Goal: Communication & Community: Answer question/provide support

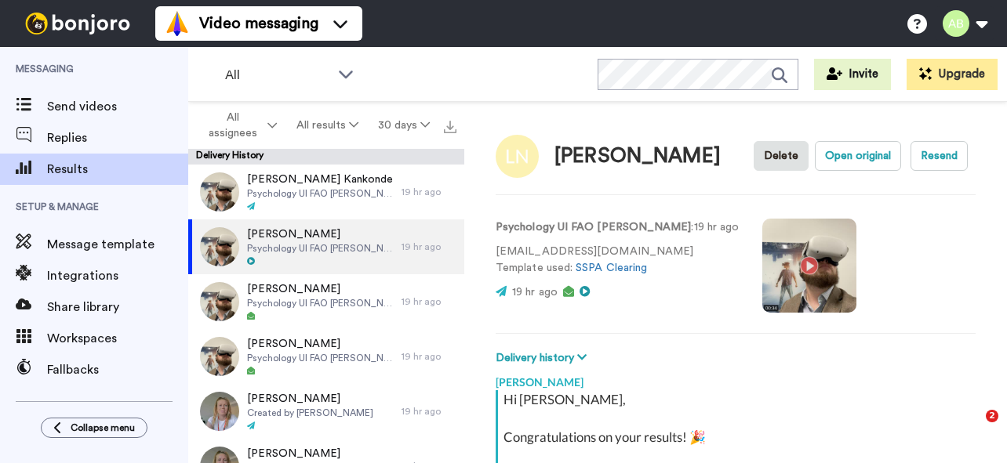
type textarea "x"
click at [987, 423] on div "Open Intercom Messenger" at bounding box center [972, 429] width 52 height 52
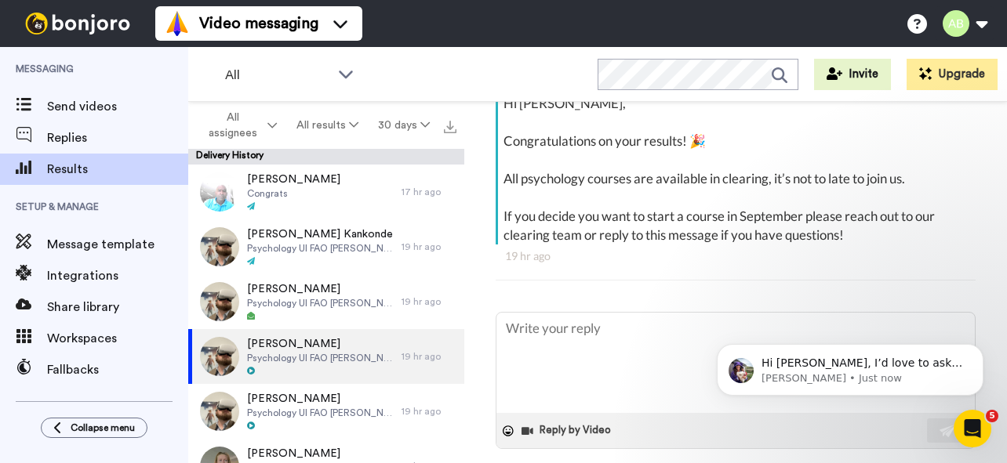
scroll to position [270, 0]
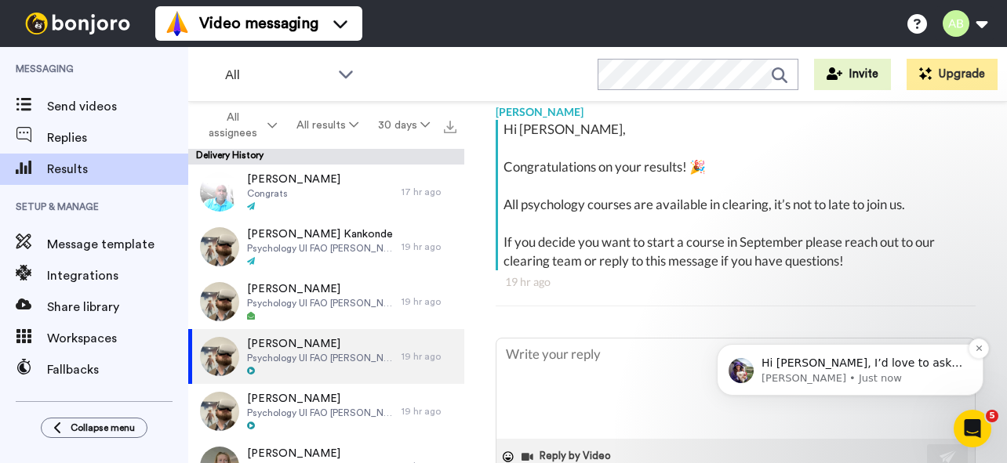
click at [797, 374] on p "[PERSON_NAME] • Just now" at bounding box center [862, 379] width 202 height 14
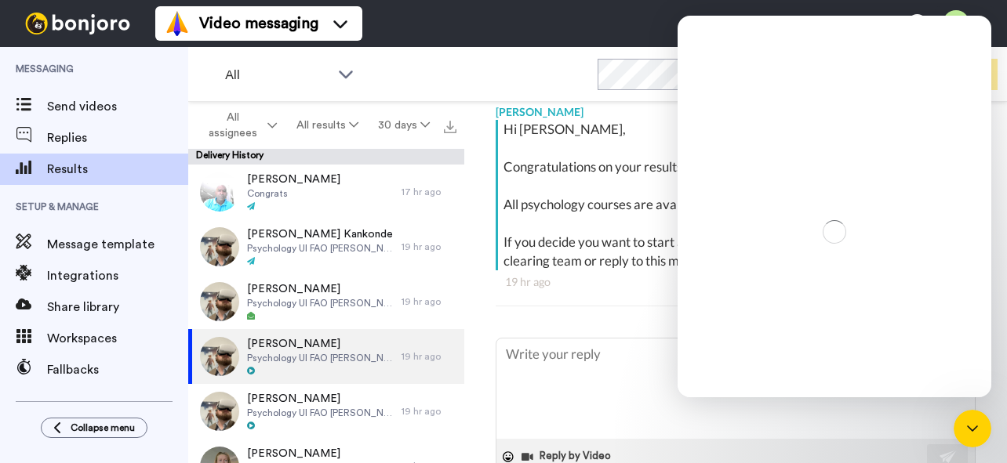
scroll to position [0, 0]
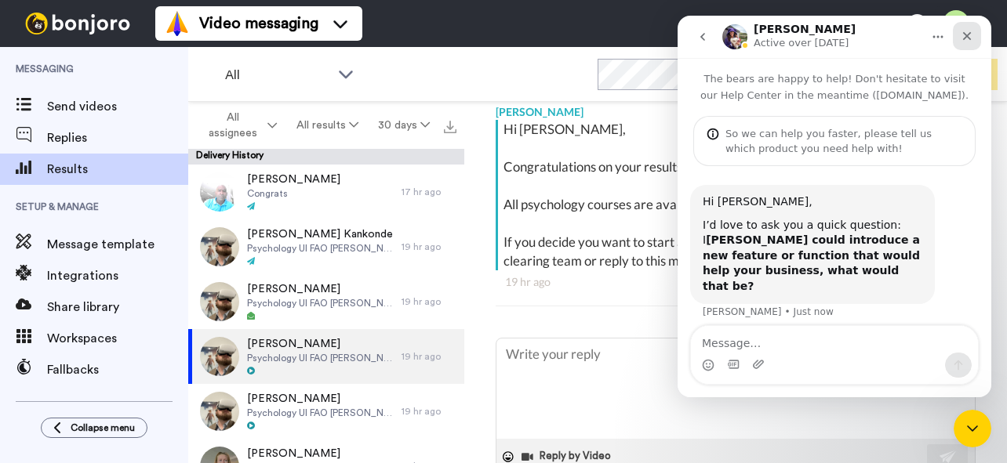
click at [967, 34] on icon "Close" at bounding box center [966, 36] width 13 height 13
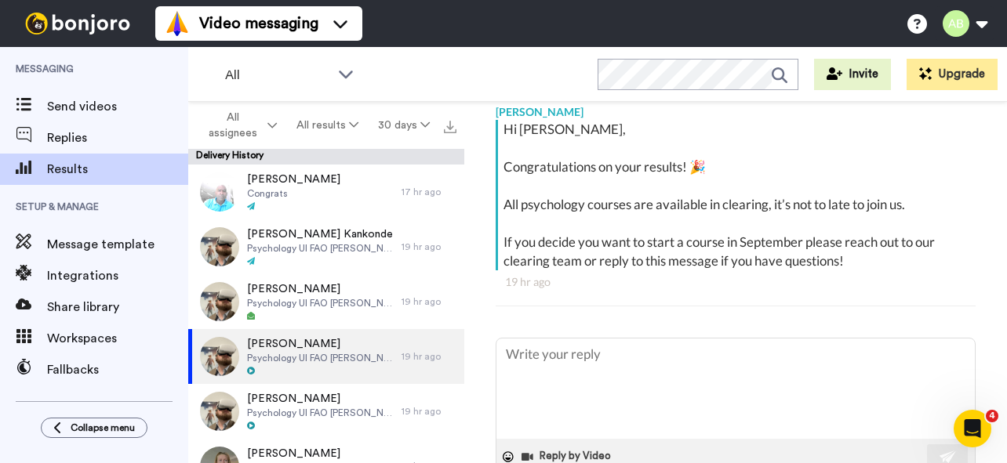
click at [962, 428] on icon "Open Intercom Messenger" at bounding box center [973, 429] width 26 height 26
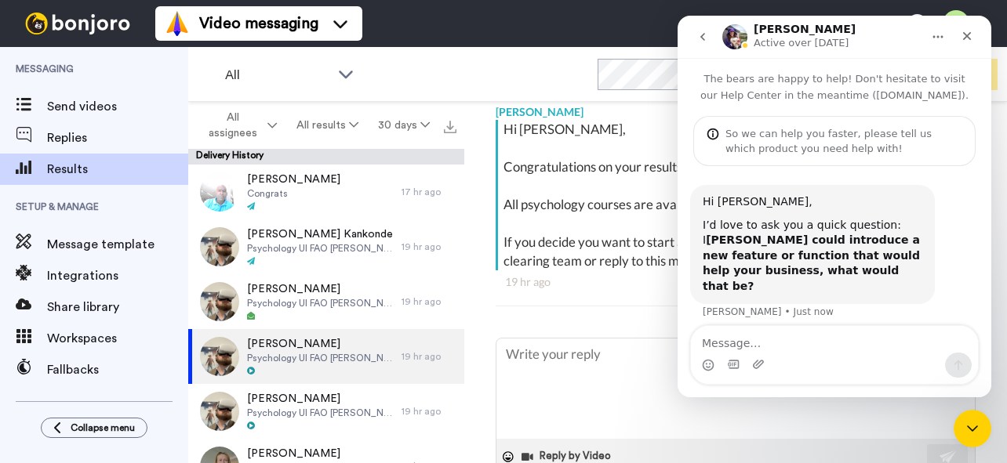
click at [701, 32] on icon "go back" at bounding box center [702, 37] width 13 height 13
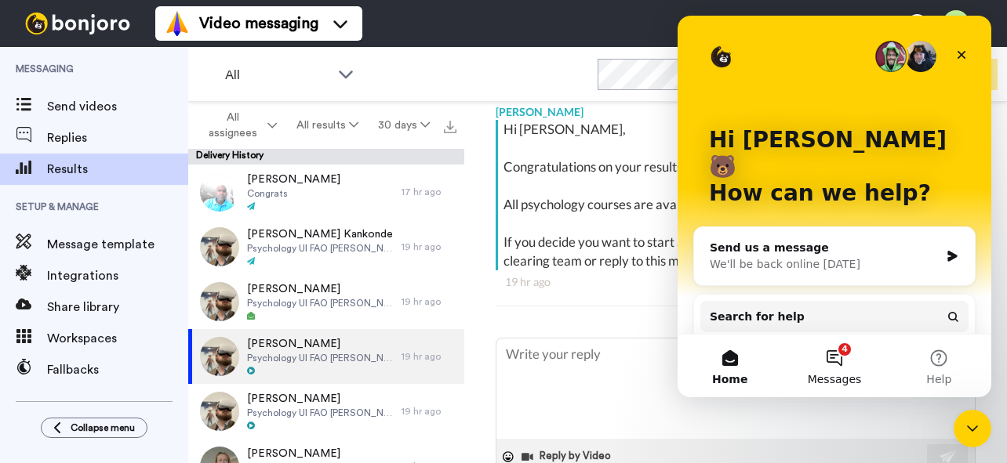
click at [844, 363] on button "4 Messages" at bounding box center [834, 366] width 104 height 63
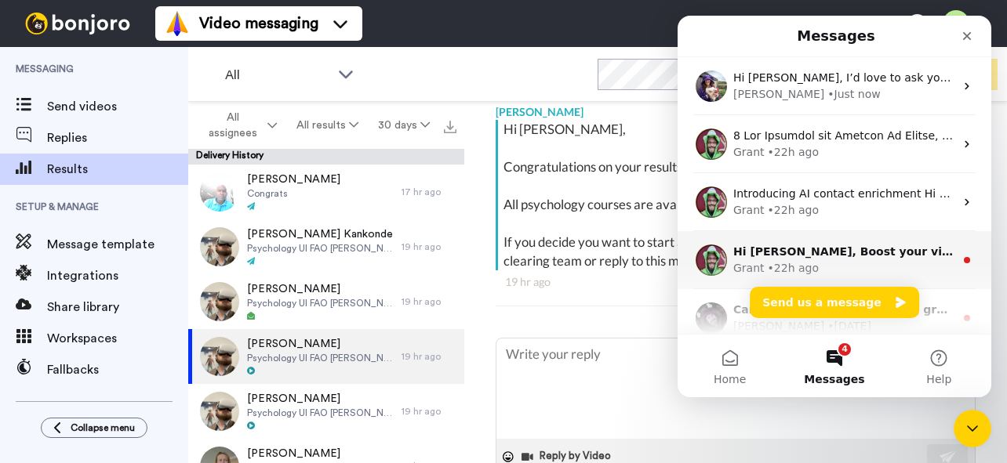
click at [829, 242] on div "Hi [PERSON_NAME], Boost your view rates with automatic re-sends of unviewed mes…" at bounding box center [834, 260] width 314 height 58
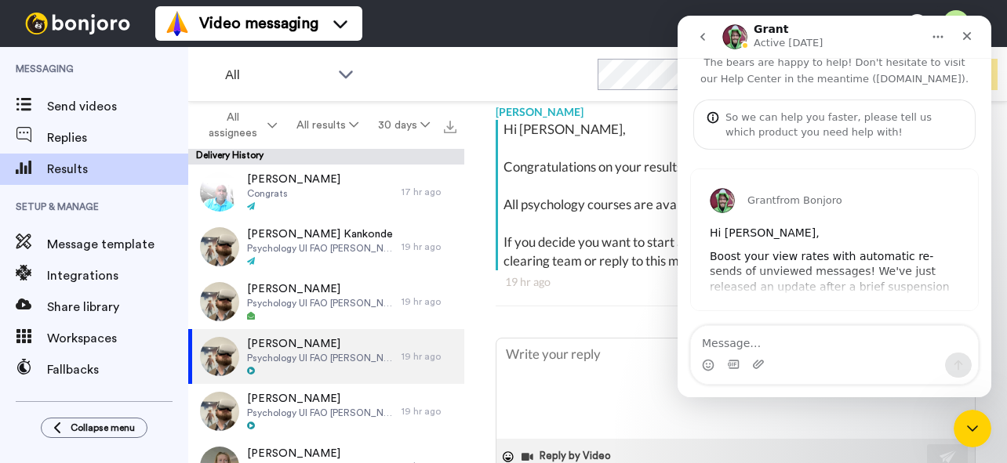
scroll to position [17, 0]
click at [705, 34] on icon "go back" at bounding box center [702, 37] width 5 height 8
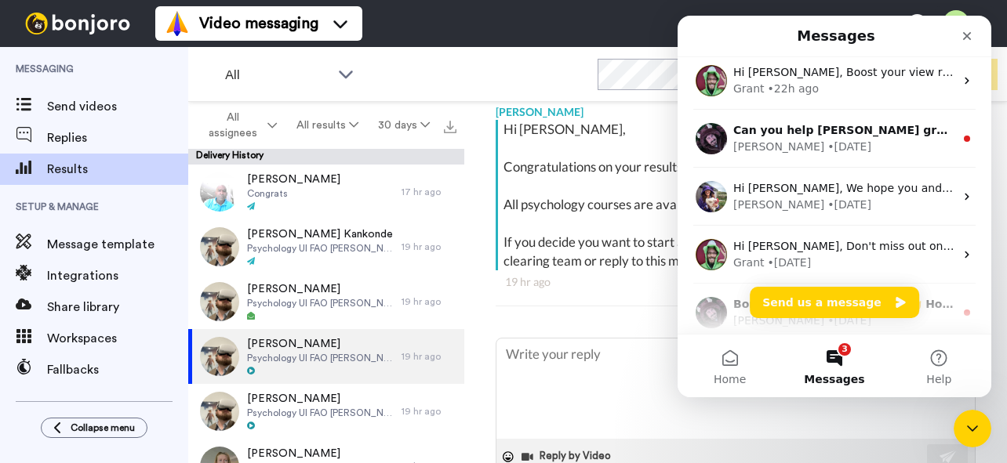
scroll to position [201, 0]
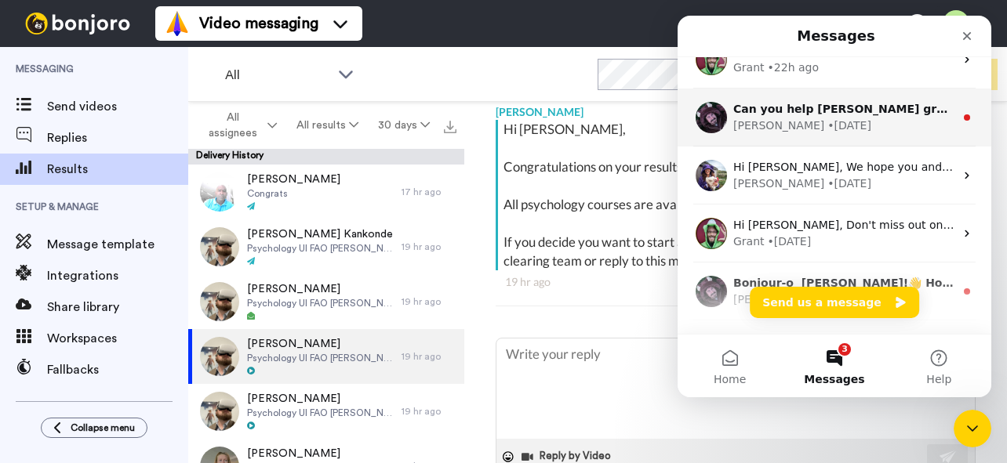
click at [818, 120] on div "[PERSON_NAME] • [DATE]" at bounding box center [843, 126] width 221 height 16
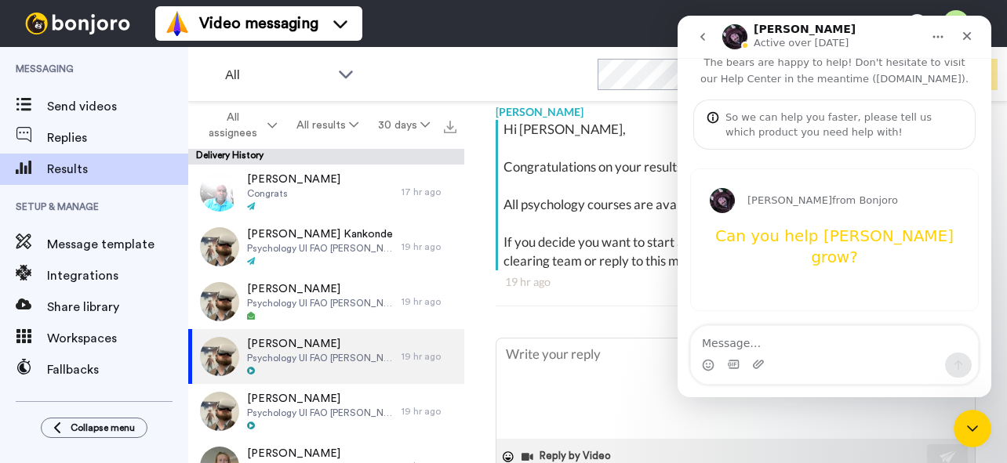
scroll to position [17, 0]
click at [700, 34] on icon "go back" at bounding box center [702, 37] width 13 height 13
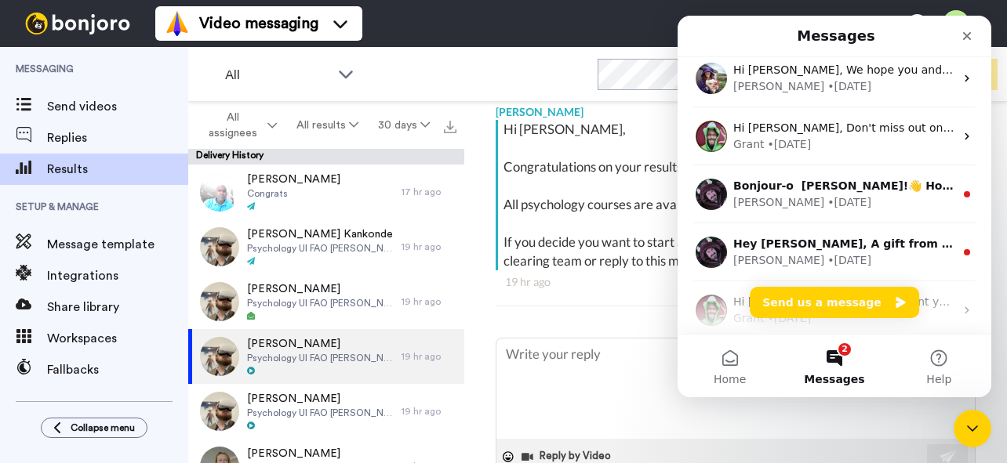
scroll to position [301, 0]
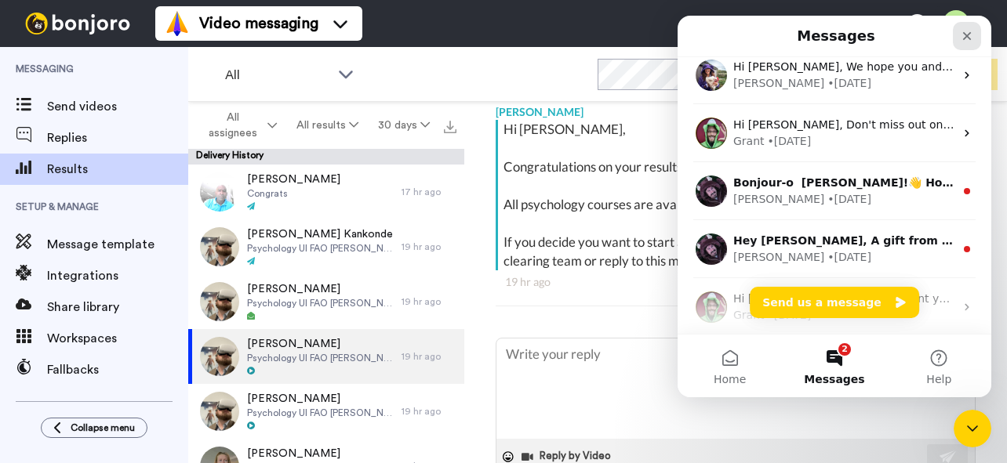
click at [967, 33] on icon "Close" at bounding box center [966, 36] width 13 height 13
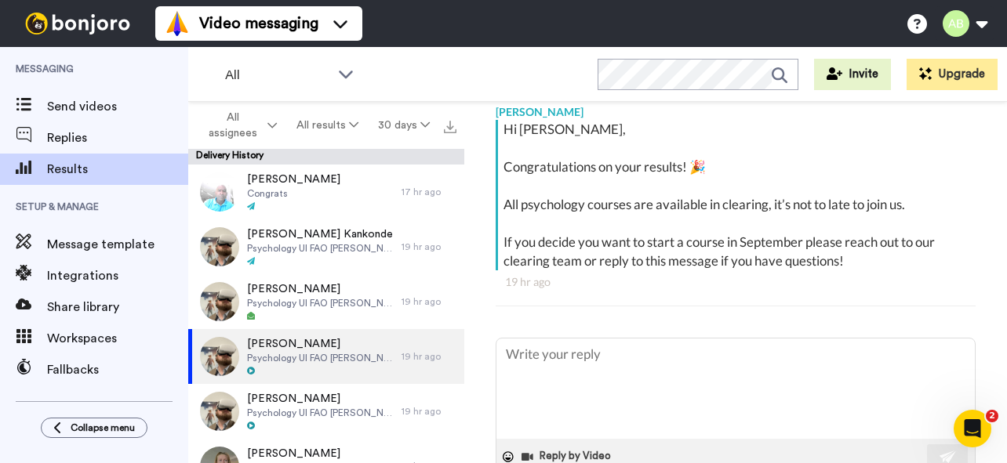
drag, startPoint x: 974, startPoint y: 433, endPoint x: 1184, endPoint y: 750, distance: 380.7
click at [974, 433] on icon "Open Intercom Messenger" at bounding box center [973, 429] width 26 height 26
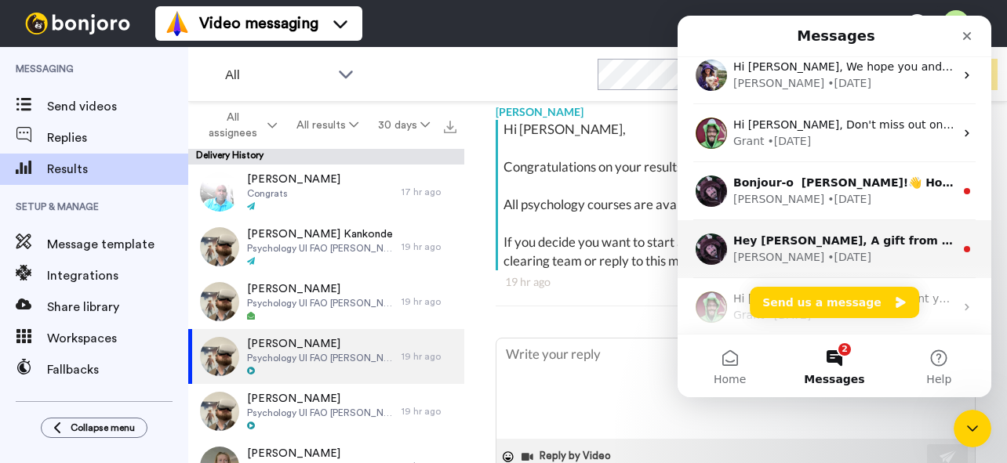
click at [827, 251] on div "• [DATE]" at bounding box center [849, 257] width 44 height 16
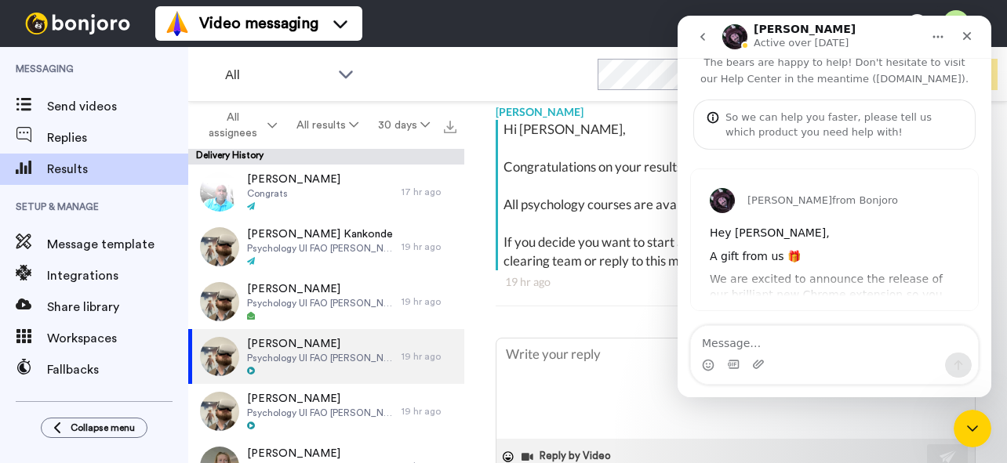
scroll to position [17, 0]
click at [707, 34] on icon "go back" at bounding box center [702, 37] width 13 height 13
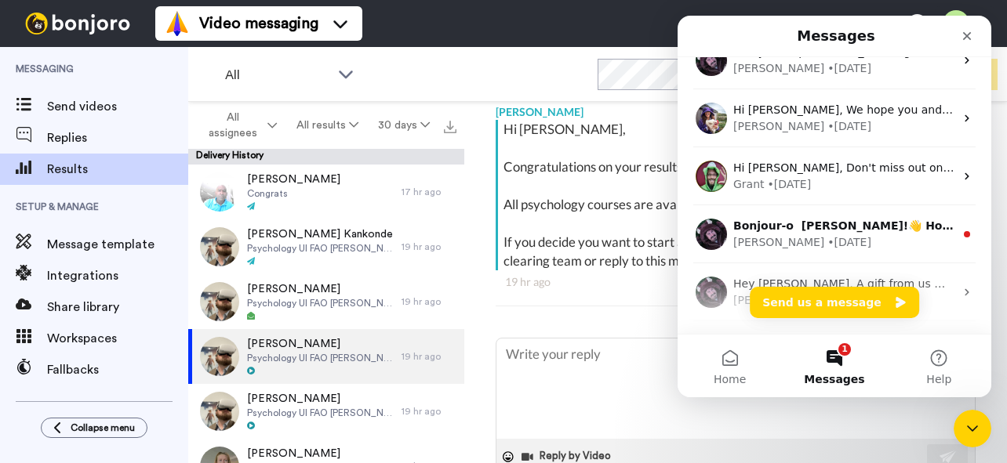
scroll to position [301, 0]
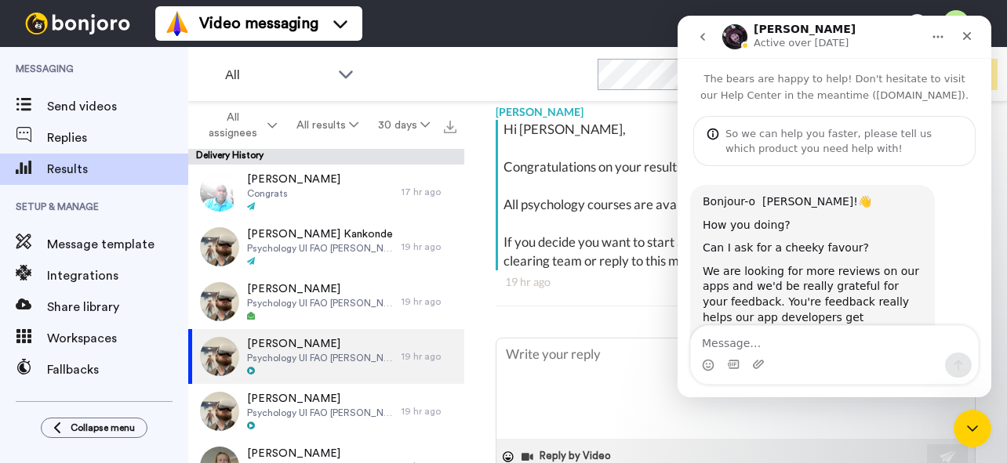
scroll to position [375, 0]
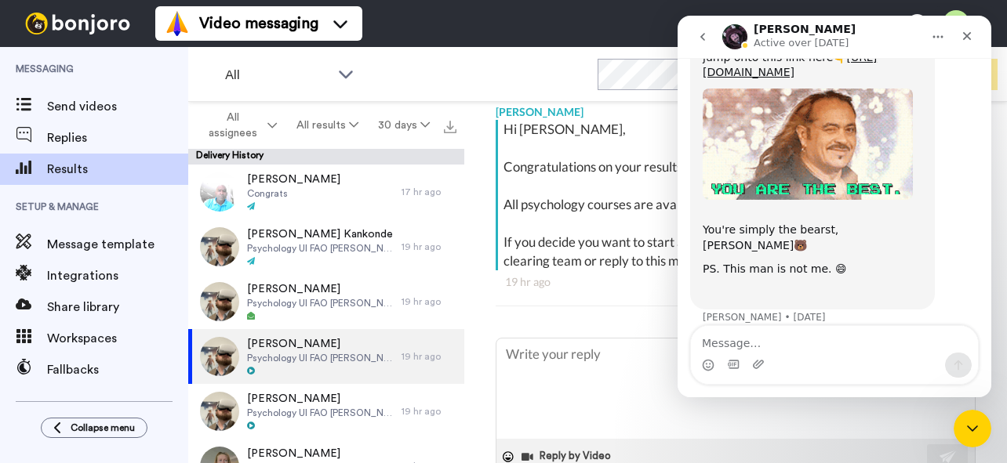
click at [706, 38] on icon "go back" at bounding box center [702, 37] width 13 height 13
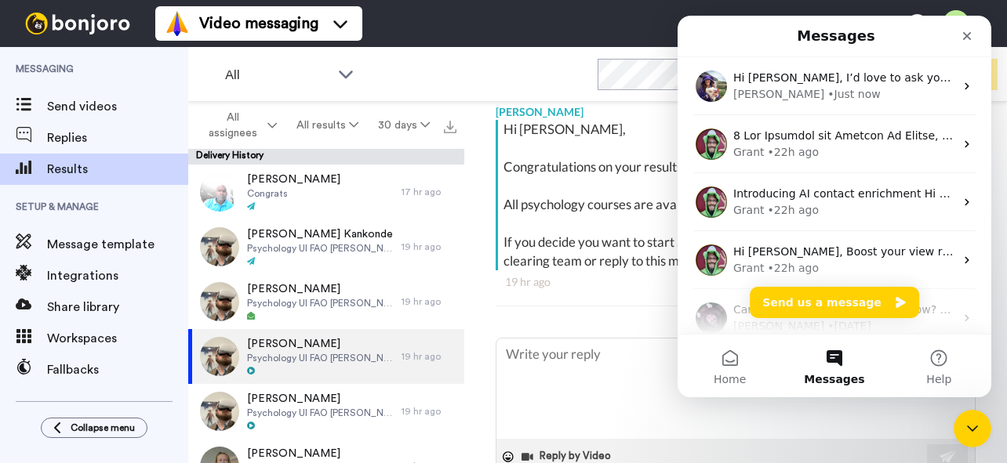
scroll to position [0, 0]
click at [968, 31] on div "Close" at bounding box center [966, 36] width 28 height 28
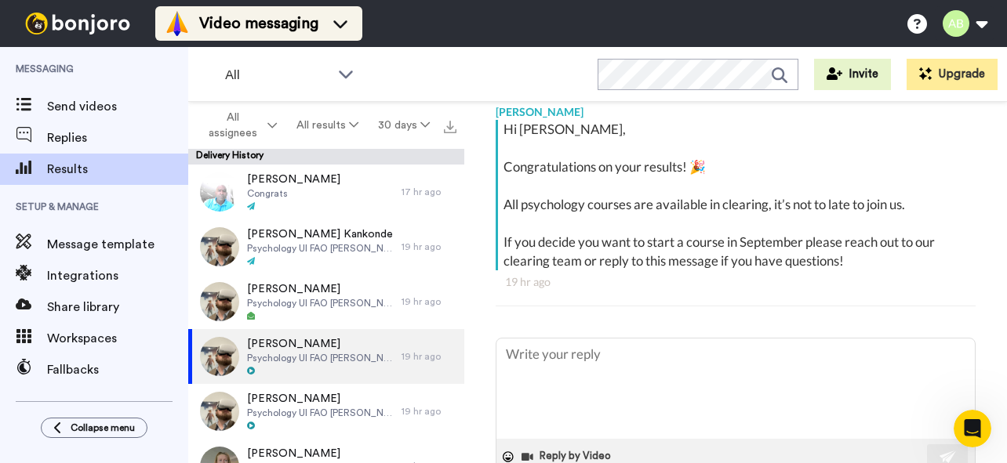
type textarea "x"
